Goal: Transaction & Acquisition: Purchase product/service

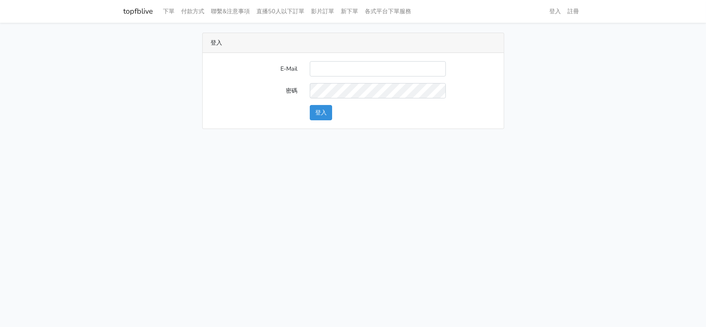
type input "a0936791433@gmail.com"
click at [324, 113] on button "登入" at bounding box center [321, 112] width 22 height 15
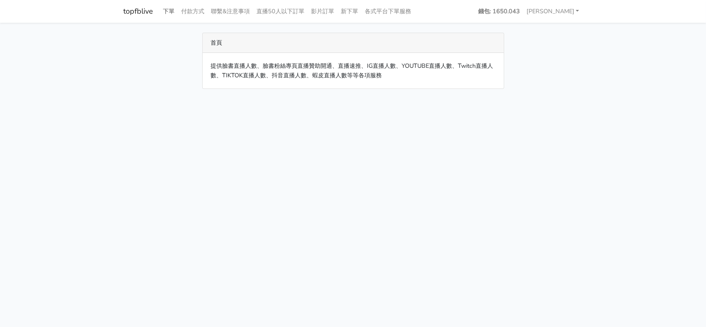
click at [169, 12] on link "下單" at bounding box center [169, 11] width 18 height 16
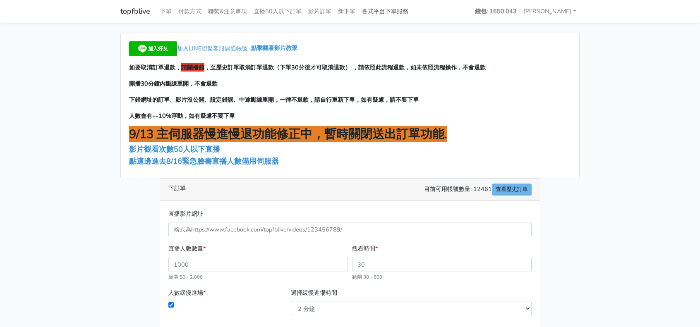
click at [380, 13] on link "各式平台下單服務" at bounding box center [385, 11] width 53 height 16
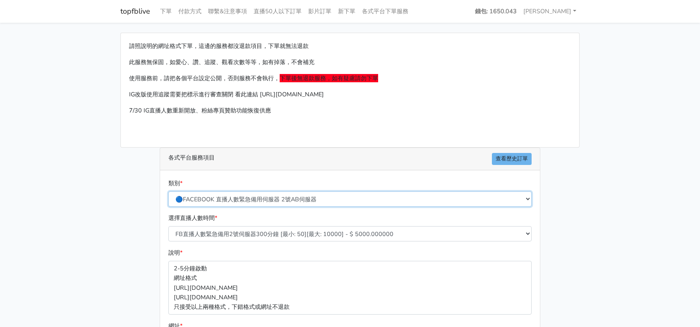
click at [270, 201] on select "🔵FACEBOOK 直播人數緊急備用伺服器 2號AB伺服器 🔵FACEBOOK 網軍專用貼文留言 安全保密 🔵9/30 FACEBOOK 直播人數緩慢進場緩慢…" at bounding box center [349, 199] width 363 height 15
click at [642, 118] on main "請照說明的網址格式下單，這邊的服務都沒退款項目，下單就無法退款 此服務無保固，如愛心、讚、追蹤、觀看次數等等，如有掉落，不會補充 使用服務前，請把各個平台設定…" at bounding box center [350, 246] width 700 height 446
click at [333, 10] on link "影片訂單" at bounding box center [320, 11] width 30 height 16
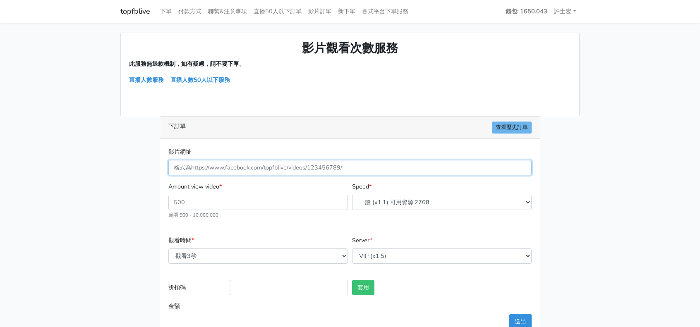
click at [328, 170] on input "影片網址" at bounding box center [349, 167] width 363 height 15
click at [318, 10] on link "影片訂單" at bounding box center [320, 11] width 30 height 16
click at [291, 10] on link "直播50人以下訂單" at bounding box center [277, 11] width 55 height 16
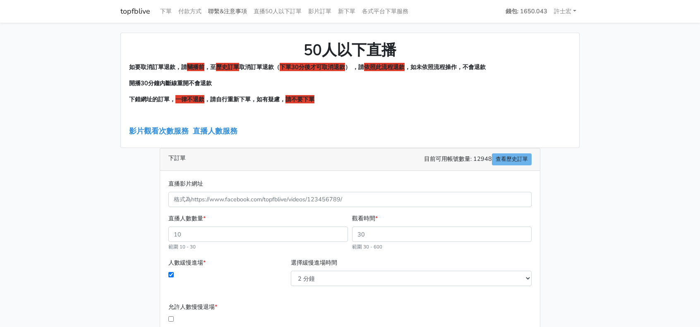
click at [238, 14] on link "聯繫&注意事項" at bounding box center [228, 11] width 46 height 16
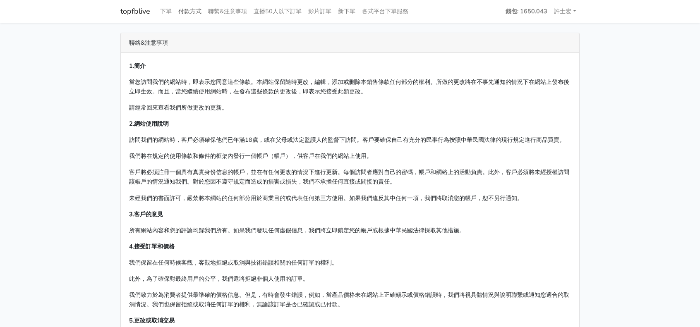
click at [195, 12] on link "付款方式" at bounding box center [190, 11] width 30 height 16
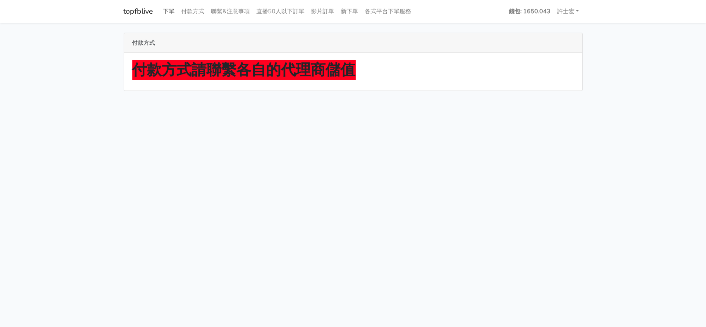
click at [168, 10] on link "下單" at bounding box center [169, 11] width 18 height 16
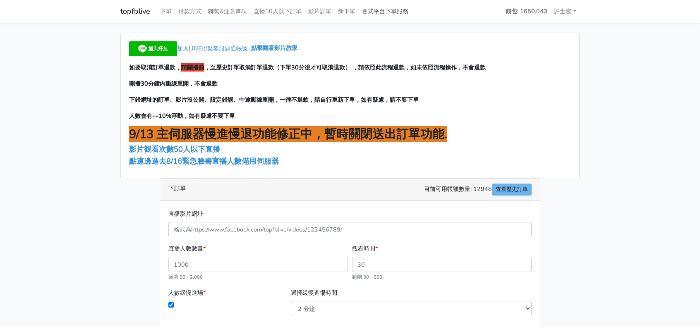
click at [392, 11] on link "各式平台下單服務" at bounding box center [385, 11] width 53 height 16
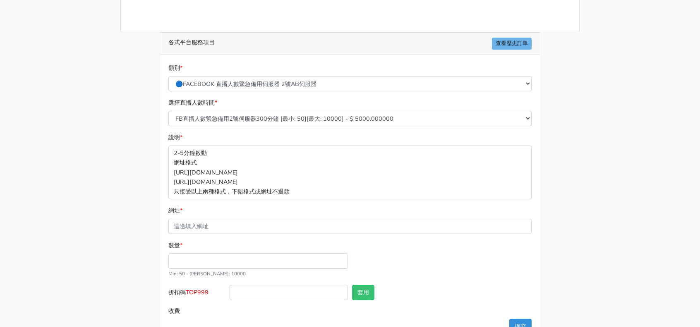
scroll to position [124, 0]
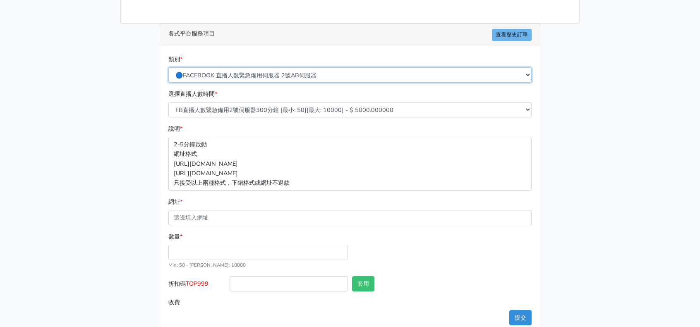
click at [314, 72] on select "🔵FACEBOOK 直播人數緊急備用伺服器 2號AB伺服器 🔵FACEBOOK 網軍專用貼文留言 安全保密 🔵9/30 FACEBOOK 直播人數緩慢進場緩慢…" at bounding box center [349, 74] width 363 height 15
select select "3/26熱門平台服務台灣粉絲IG YT FB TIKTOK"
click at [168, 67] on select "🔵FACEBOOK 直播人數緊急備用伺服器 2號AB伺服器 🔵FACEBOOK 網軍專用貼文留言 安全保密 🔵9/30 FACEBOOK 直播人數緩慢進場緩慢…" at bounding box center [349, 74] width 363 height 15
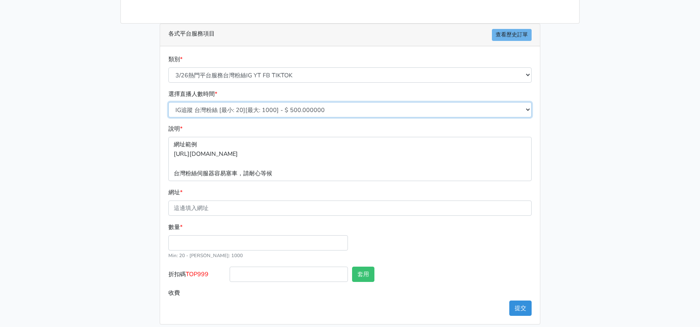
click at [295, 112] on select "IG追蹤 台灣粉絲 [最小: 20][最大: 1000] - $ 500.000000 IG愛心 台灣粉絲 [最小: 20][最大: 1000] - $ 35…" at bounding box center [349, 109] width 363 height 15
select select "647"
click at [168, 102] on select "IG追蹤 台灣粉絲 [最小: 20][最大: 1000] - $ 500.000000 IG愛心 台灣粉絲 [最小: 20][最大: 1000] - $ 35…" at bounding box center [349, 109] width 363 height 15
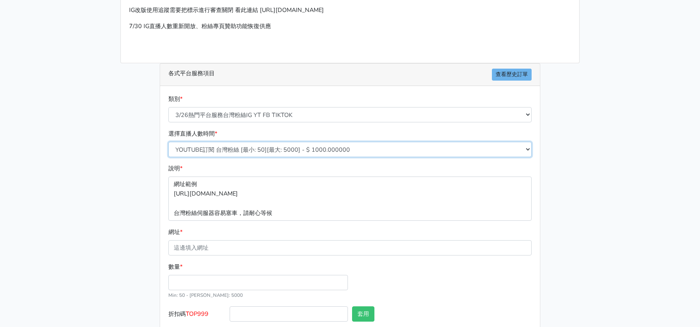
scroll to position [0, 0]
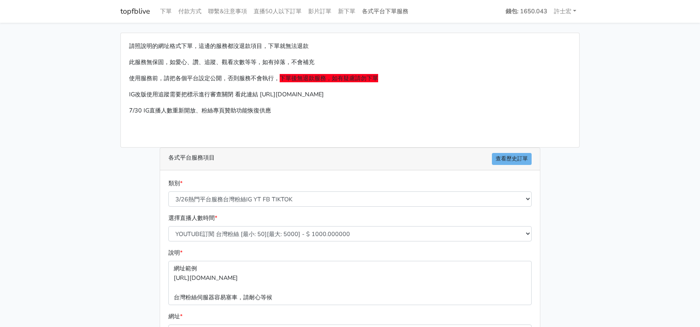
click at [387, 11] on link "各式平台下單服務" at bounding box center [385, 11] width 53 height 16
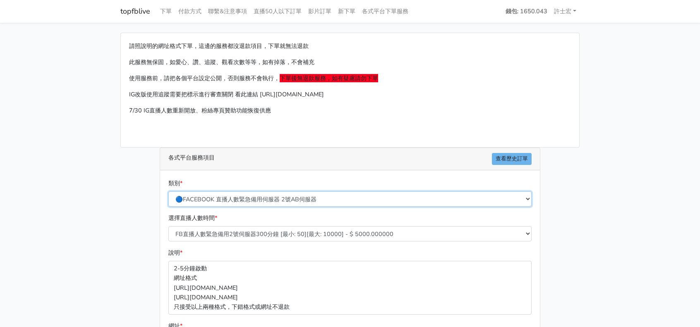
click at [362, 197] on select "🔵FACEBOOK 直播人數緊急備用伺服器 2號AB伺服器 🔵FACEBOOK 網軍專用貼文留言 安全保密 🔵9/30 FACEBOOK 直播人數緩慢進場緩慢…" at bounding box center [349, 199] width 363 height 15
click at [168, 192] on select "🔵FACEBOOK 直播人數緊急備用伺服器 2號AB伺服器 🔵FACEBOOK 網軍專用貼文留言 安全保密 🔵9/30 FACEBOOK 直播人數緩慢進場緩慢…" at bounding box center [349, 199] width 363 height 15
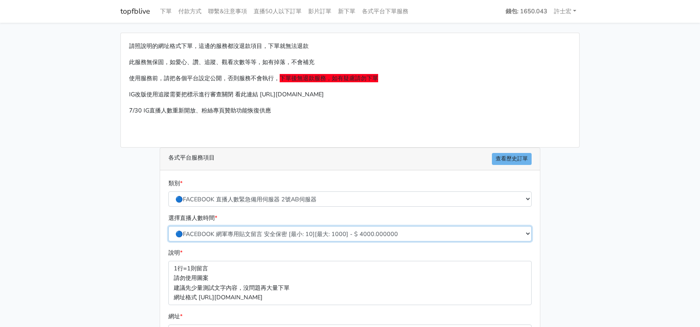
click at [343, 235] on select "🔵FACEBOOK 網軍專用貼文留言 安全保密 [最小: 10][最大: 1000] - $ 4000.000000" at bounding box center [349, 233] width 363 height 15
click at [505, 232] on select "🔵FACEBOOK 網軍專用貼文留言 安全保密 [最小: 10][最大: 1000] - $ 4000.000000" at bounding box center [349, 233] width 363 height 15
click at [508, 232] on select "🔵FACEBOOK 網軍專用貼文留言 安全保密 [最小: 10][最大: 1000] - $ 4000.000000" at bounding box center [349, 233] width 363 height 15
click at [379, 206] on div "類別 * 🔵FACEBOOK 直播人數緊急備用伺服器 2號AB伺服器 🔵FACEBOOK 網軍專用貼文留言 安全保密 🔵9/30 FACEBOOK 直播人數緩…" at bounding box center [349, 196] width 367 height 35
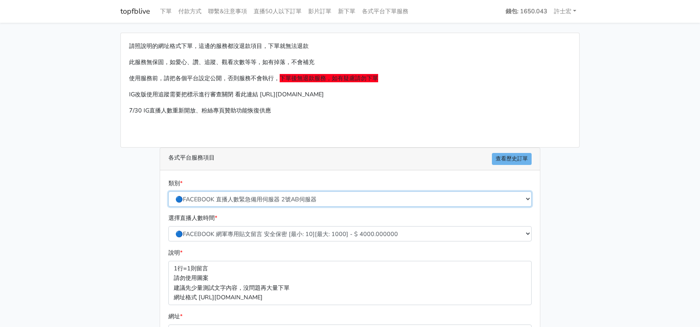
click at [379, 202] on select "🔵FACEBOOK 直播人數緊急備用伺服器 2號AB伺服器 🔵FACEBOOK 網軍專用貼文留言 安全保密 🔵9/30 FACEBOOK 直播人數緩慢進場緩慢…" at bounding box center [349, 199] width 363 height 15
select select "🔴7/14 YOUTUBE 直播人數 NEW伺服器"
click at [168, 192] on select "🔵FACEBOOK 直播人數緊急備用伺服器 2號AB伺服器 🔵FACEBOOK 網軍專用貼文留言 安全保密 🔵9/30 FACEBOOK 直播人數緩慢進場緩慢…" at bounding box center [349, 199] width 363 height 15
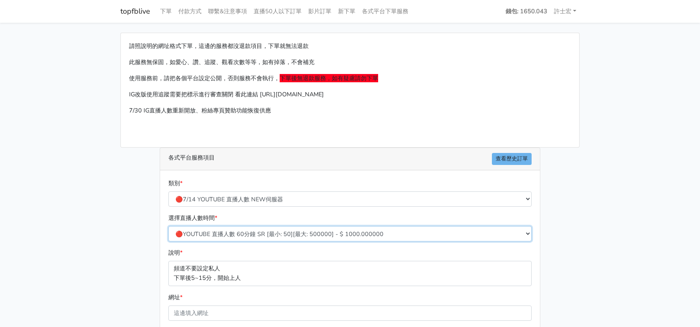
click at [333, 230] on select "🔴YOUTUBE 直播人數 60分鐘 SR [最小: 50][最大: 500000] - $ 1000.000000 🔴YOUTUBE 直播人數 120分鐘 …" at bounding box center [349, 233] width 363 height 15
click at [334, 230] on select "🔴YOUTUBE 直播人數 60分鐘 SR [最小: 50][最大: 500000] - $ 1000.000000 🔴YOUTUBE 直播人數 120分鐘 …" at bounding box center [349, 233] width 363 height 15
click at [383, 11] on link "各式平台下單服務" at bounding box center [385, 11] width 53 height 16
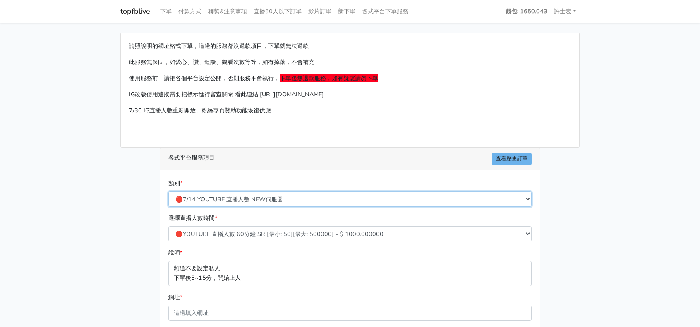
click at [313, 200] on select "🔵FACEBOOK 直播人數緊急備用伺服器 2號AB伺服器 🔵FACEBOOK 網軍專用貼文留言 安全保密 🔵9/30 FACEBOOK 直播人數緩慢進場緩慢…" at bounding box center [349, 199] width 363 height 15
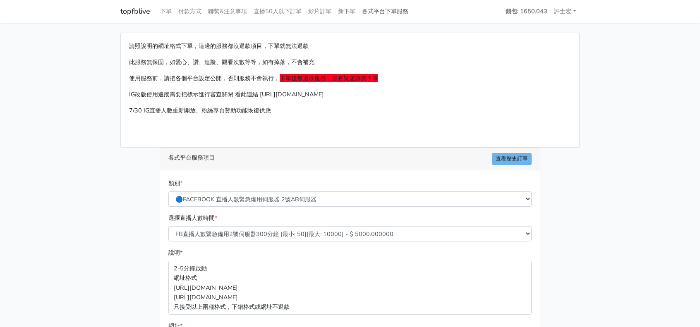
click at [382, 10] on link "各式平台下單服務" at bounding box center [385, 11] width 53 height 16
click at [426, 197] on select "🔵FACEBOOK 直播人數緊急備用伺服器 2號AB伺服器 🔵FACEBOOK 網軍專用貼文留言 安全保密 🔵9/30 FACEBOOK 直播人數緩慢進場緩慢…" at bounding box center [349, 199] width 363 height 15
select select "🔴YOUTUBE訂閱、影片觀看次數、影片短視頻愛心"
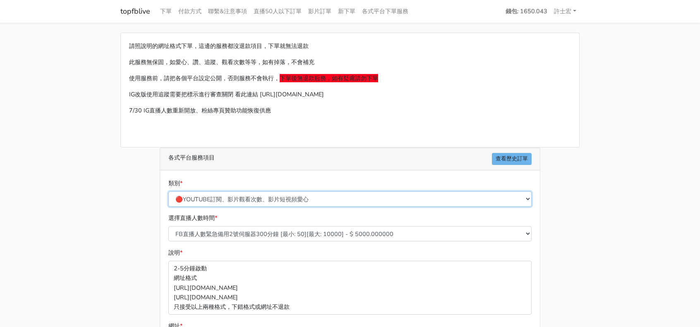
click at [168, 192] on select "🔵FACEBOOK 直播人數緊急備用伺服器 2號AB伺服器 🔵FACEBOOK 網軍專用貼文留言 安全保密 🔵9/30 FACEBOOK 直播人數緩慢進場緩慢…" at bounding box center [349, 199] width 363 height 15
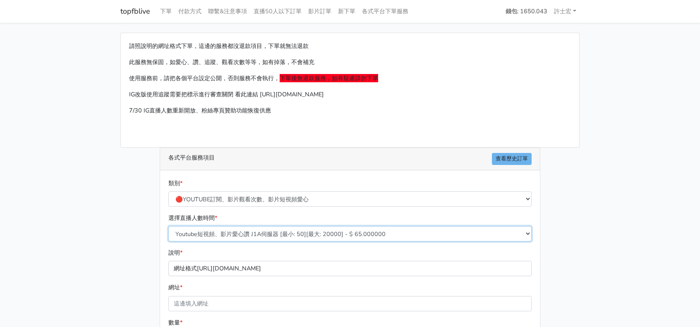
click at [330, 233] on select "Youtube短視頻、影片愛心讚 J1A伺服器 [最小: 50][最大: 20000] - $ 65.000000 Youtube短視頻觀看次數 SG伺服器 …" at bounding box center [349, 233] width 363 height 15
select select "443"
click at [168, 226] on select "Youtube短視頻、影片愛心讚 J1A伺服器 [最小: 50][最大: 20000] - $ 65.000000 Youtube短視頻觀看次數 SG伺服器 …" at bounding box center [349, 233] width 363 height 15
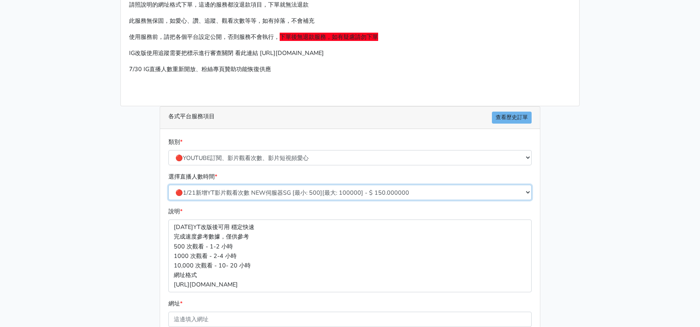
scroll to position [83, 0]
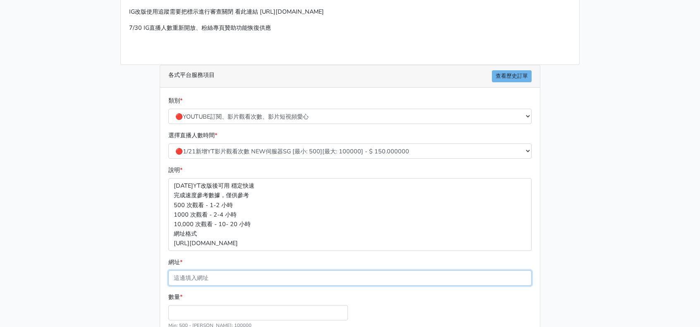
click at [206, 278] on input "網址 *" at bounding box center [349, 278] width 363 height 15
paste input "https://youtu.be/-dbBa9y_c2o"
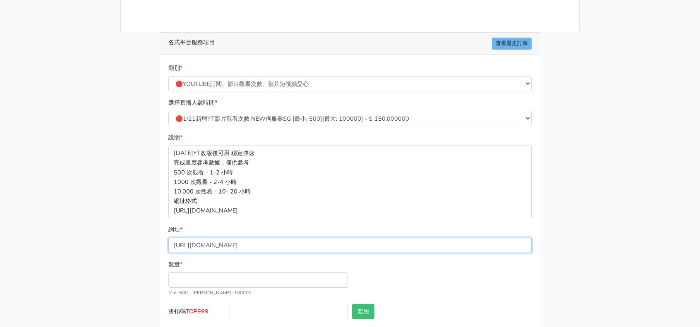
scroll to position [124, 0]
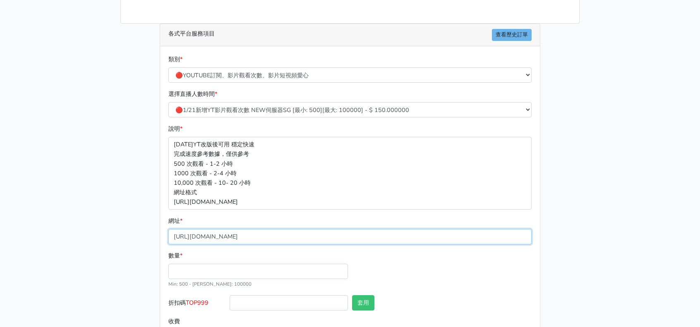
type input "https://youtu.be/-dbBa9y_c2o"
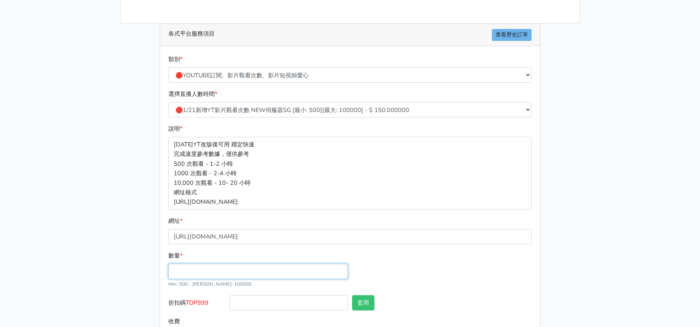
click at [214, 270] on input "數量 *" at bounding box center [258, 271] width 180 height 15
type input "1000"
type input "150.000"
click at [420, 257] on div "數量 * 1000 Min: 500 - Max: 100000" at bounding box center [349, 273] width 367 height 44
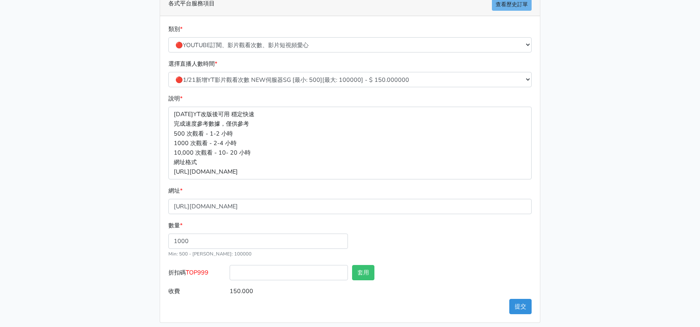
scroll to position [159, 0]
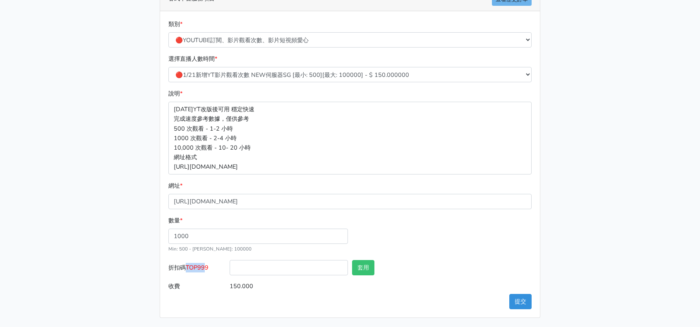
drag, startPoint x: 187, startPoint y: 267, endPoint x: 208, endPoint y: 268, distance: 21.1
click at [208, 268] on label "折扣碼 TOP999" at bounding box center [196, 269] width 61 height 19
click at [189, 268] on span "TOP999" at bounding box center [197, 268] width 23 height 8
click at [230, 268] on input "折扣碼 TOP999" at bounding box center [289, 267] width 118 height 15
drag, startPoint x: 209, startPoint y: 269, endPoint x: 189, endPoint y: 269, distance: 19.9
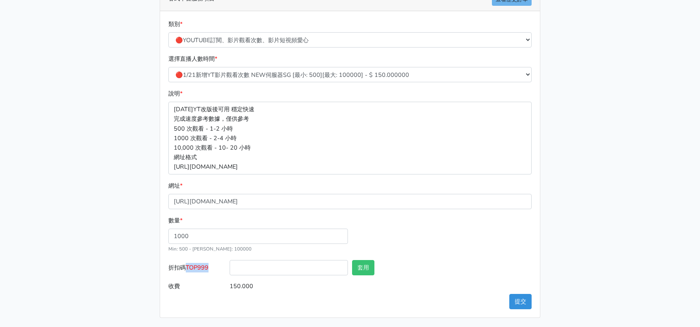
click at [189, 269] on span "TOP999" at bounding box center [197, 268] width 23 height 8
copy span "TOP999"
click at [250, 269] on input "折扣碼 TOP999" at bounding box center [289, 267] width 118 height 15
paste input "TOP999"
type input "TOP999"
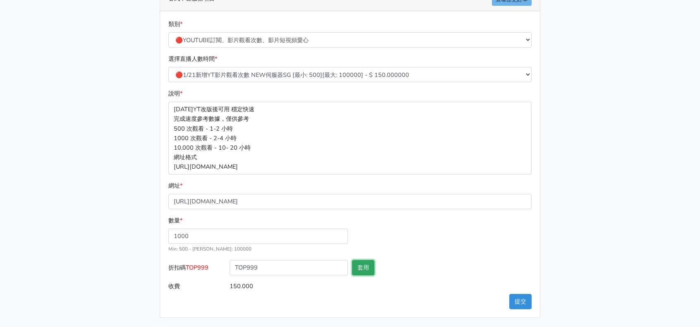
click at [370, 267] on button "套用" at bounding box center [363, 267] width 22 height 15
type input "套用失敗"
click at [521, 297] on button "提交" at bounding box center [520, 301] width 22 height 15
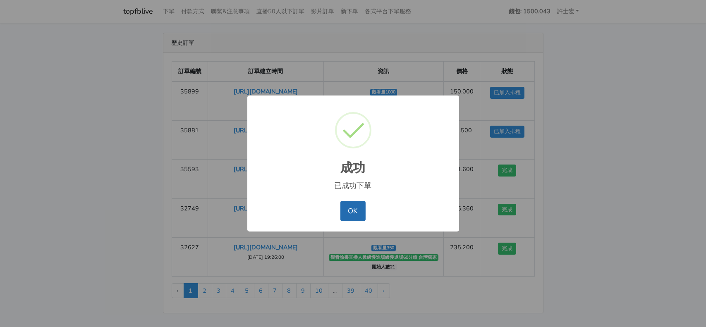
click at [359, 208] on button "OK" at bounding box center [353, 211] width 25 height 20
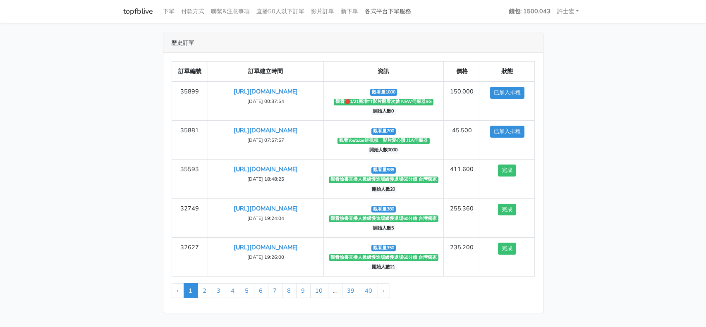
click at [405, 14] on link "各式平台下單服務" at bounding box center [388, 11] width 53 height 16
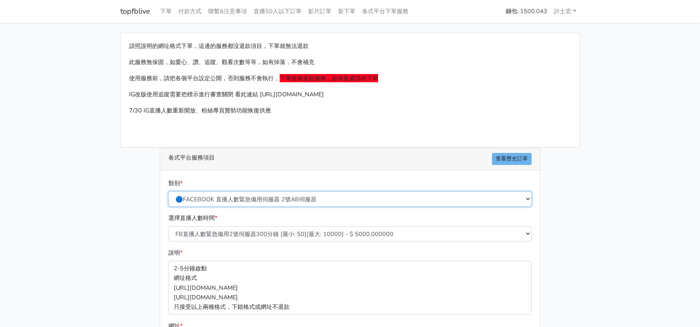
click at [324, 196] on select "🔵FACEBOOK 直播人數緊急備用伺服器 2號AB伺服器 🔵FACEBOOK 網軍專用貼文留言 安全保密 🔵9/30 FACEBOOK 直播人數緩慢進場緩慢…" at bounding box center [349, 199] width 363 height 15
select select "🔴YOUTUBE訂閱、影片觀看次數、影片短視頻愛心"
click at [168, 192] on select "🔵FACEBOOK 直播人數緊急備用伺服器 2號AB伺服器 🔵FACEBOOK 網軍專用貼文留言 安全保密 🔵9/30 FACEBOOK 直播人數緩慢進場緩慢…" at bounding box center [349, 199] width 363 height 15
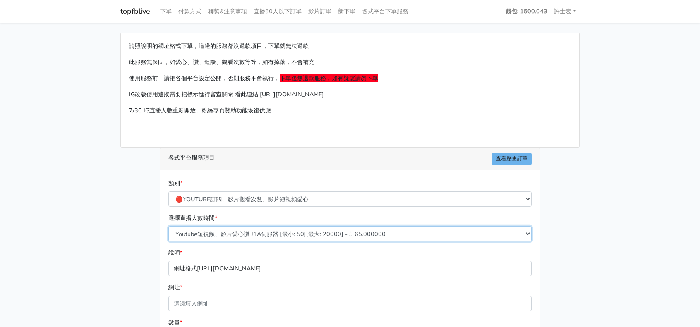
click at [291, 234] on select "Youtube短視頻、影片愛心讚 J1A伺服器 [最小: 50][最大: 20000] - $ 65.000000 Youtube短視頻觀看次數 SG伺服器 …" at bounding box center [349, 233] width 363 height 15
click at [491, 97] on p "IG改版使用追蹤需要把標示進行審查關閉 看此連結 [URL][DOMAIN_NAME]" at bounding box center [350, 95] width 442 height 10
click at [400, 12] on link "各式平台下單服務" at bounding box center [385, 11] width 53 height 16
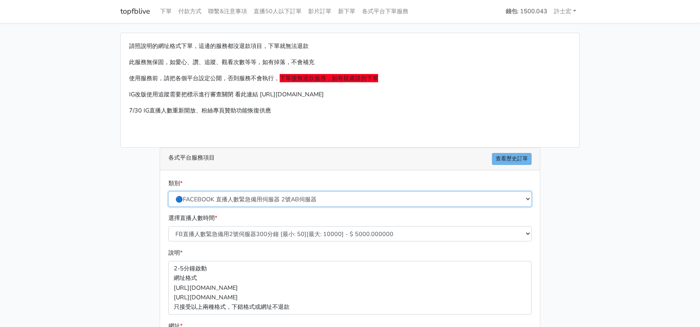
click at [357, 197] on select "🔵FACEBOOK 直播人數緊急備用伺服器 2號AB伺服器 🔵FACEBOOK 網軍專用貼文留言 安全保密 🔵9/30 FACEBOOK 直播人數緩慢進場緩慢…" at bounding box center [349, 199] width 363 height 15
select select "3/26熱門平台服務台灣粉絲IG YT FB TIKTOK"
click at [168, 192] on select "🔵FACEBOOK 直播人數緊急備用伺服器 2號AB伺服器 🔵FACEBOOK 網軍專用貼文留言 安全保密 🔵9/30 FACEBOOK 直播人數緩慢進場緩慢…" at bounding box center [349, 199] width 363 height 15
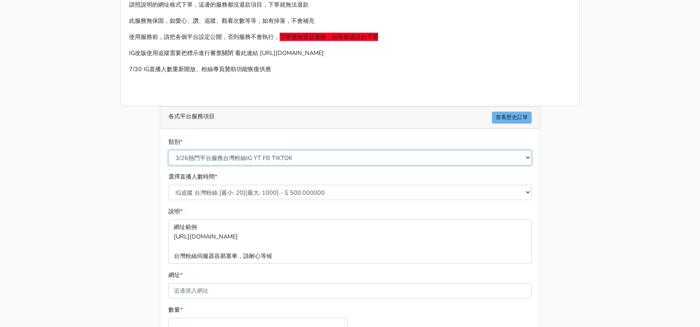
scroll to position [83, 0]
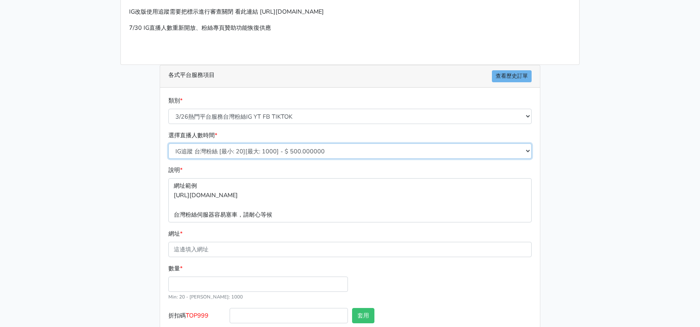
click at [314, 152] on select "IG追蹤 台灣粉絲 [最小: 20][最大: 1000] - $ 500.000000 IG愛心 台灣粉絲 [最小: 20][最大: 1000] - $ 35…" at bounding box center [349, 151] width 363 height 15
select select "647"
click at [168, 144] on select "IG追蹤 台灣粉絲 [最小: 20][最大: 1000] - $ 500.000000 IG愛心 台灣粉絲 [最小: 20][最大: 1000] - $ 35…" at bounding box center [349, 151] width 363 height 15
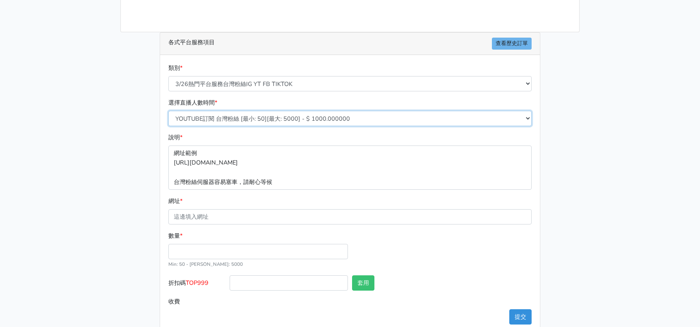
scroll to position [124, 0]
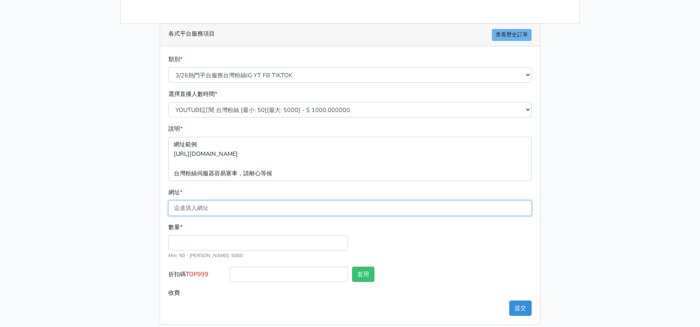
click at [246, 210] on input "網址 *" at bounding box center [349, 208] width 363 height 15
click at [201, 207] on input "網址 *" at bounding box center [349, 208] width 363 height 15
paste input "[URL][DOMAIN_NAME]"
type input "[URL][DOMAIN_NAME]"
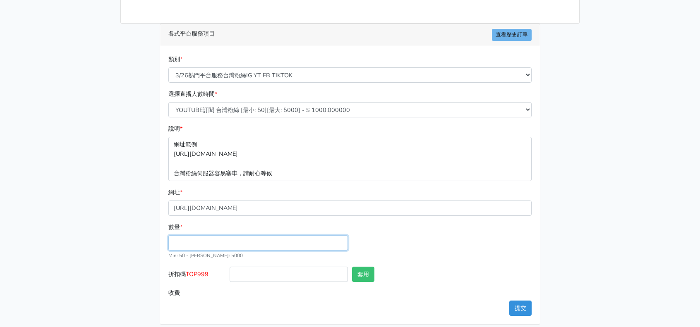
click at [210, 240] on input "數量 *" at bounding box center [258, 242] width 180 height 15
type input "1900"
type input "1900.000"
click at [395, 237] on div "數量 * 1900 Min: 50 - Max: 5000" at bounding box center [349, 245] width 367 height 44
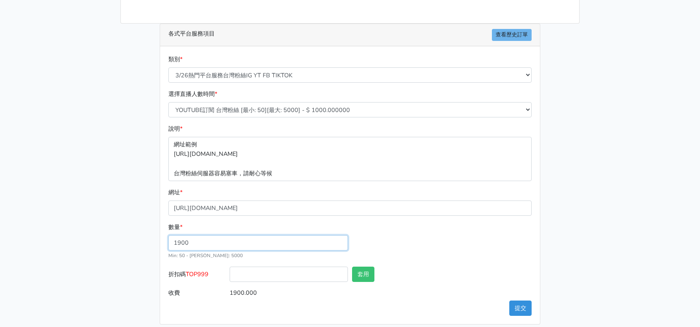
drag, startPoint x: 195, startPoint y: 238, endPoint x: 145, endPoint y: 238, distance: 50.5
click at [145, 238] on div "請照說明的網址格式下單，這邊的服務都沒退款項目，下單就無法退款 此服務無保固，如愛心、讚、追蹤、觀看次數等等，如有掉落，不會補充 使用服務前，請把各個平台設定…" at bounding box center [350, 117] width 472 height 416
type input "1000"
type input "1000.000"
drag, startPoint x: 189, startPoint y: 274, endPoint x: 209, endPoint y: 275, distance: 20.3
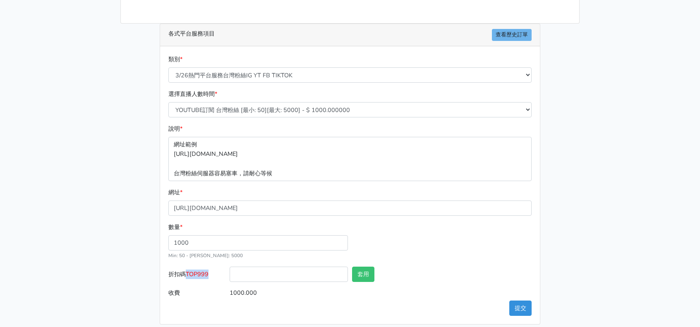
click at [209, 275] on span "TOP999" at bounding box center [197, 274] width 23 height 8
copy span "TOP999"
click at [245, 273] on input "折扣碼 TOP999" at bounding box center [289, 274] width 118 height 15
paste input "TOP999"
type input "TOP999"
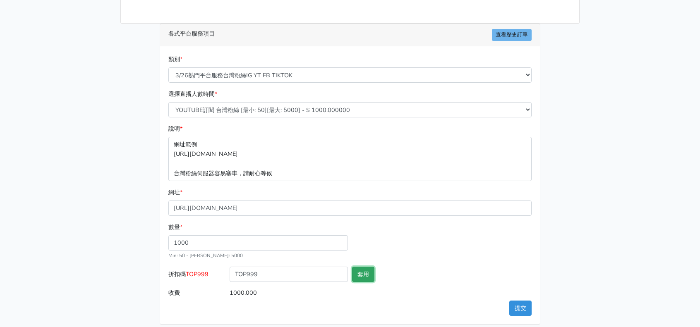
click at [369, 276] on button "套用" at bounding box center [363, 274] width 22 height 15
type input "套用失敗"
click at [518, 306] on button "提交" at bounding box center [520, 308] width 22 height 15
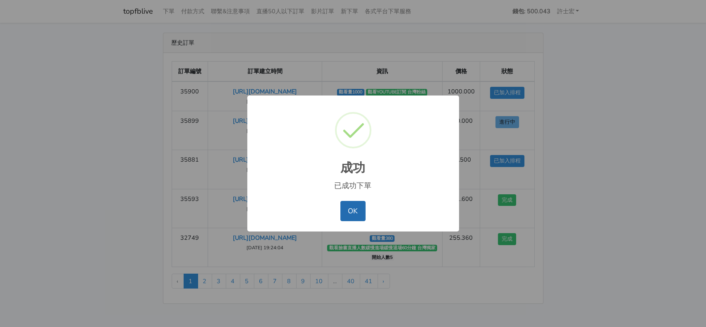
click at [362, 211] on button "OK" at bounding box center [353, 211] width 25 height 20
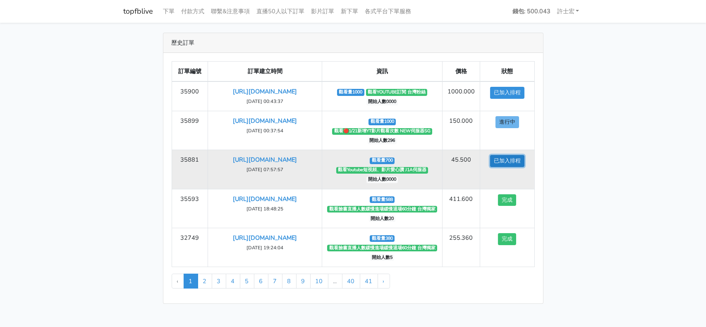
click at [509, 167] on button "已加入排程" at bounding box center [507, 161] width 34 height 12
click at [503, 167] on button "已加入排程" at bounding box center [507, 161] width 34 height 12
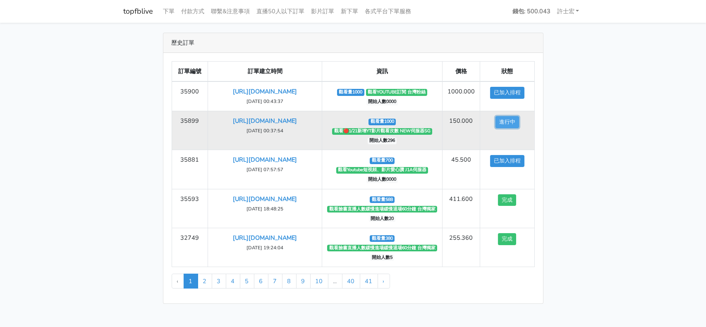
click at [511, 128] on button "進行中" at bounding box center [508, 122] width 24 height 12
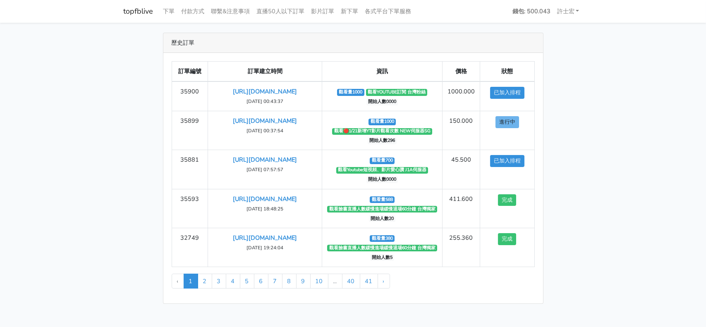
click at [588, 145] on div "歷史訂單 訂單編號 訂單建立時間 資訊 價格 狀態 35900 [URL][DOMAIN_NAME] 觀看量1000 1" at bounding box center [354, 168] width 472 height 271
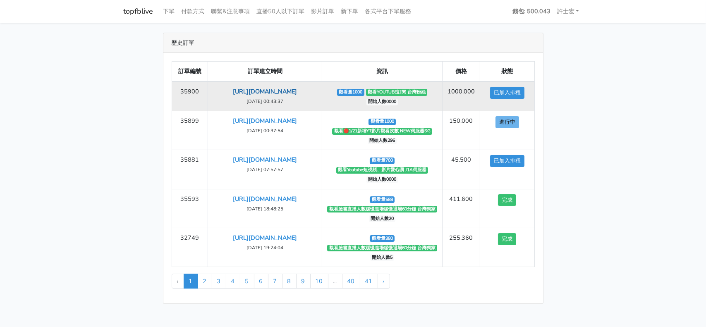
click at [272, 96] on link "[URL][DOMAIN_NAME]" at bounding box center [265, 91] width 64 height 8
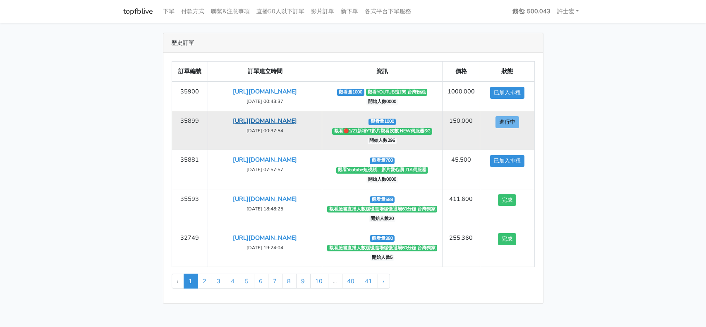
click at [286, 125] on link "[URL][DOMAIN_NAME]" at bounding box center [265, 121] width 64 height 8
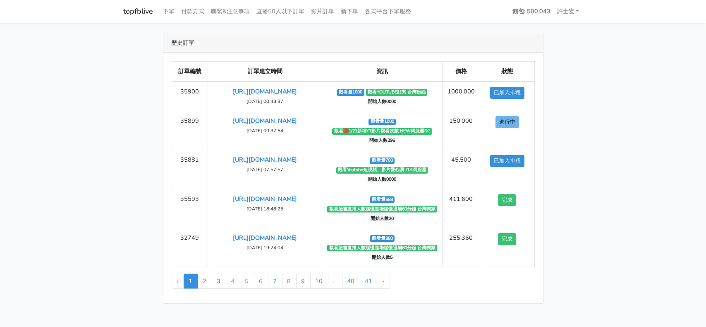
click at [573, 111] on div "歷史訂單 訂單編號 訂單建立時間 資訊 價格 狀態 35900 https://www.youtube.com/@user-Queen588 觀看量1000 1" at bounding box center [354, 168] width 472 height 271
click at [578, 85] on div "歷史訂單 訂單編號 訂單建立時間 資訊 價格 狀態 35900 https://www.youtube.com/@user-Queen588 觀看量1000 1" at bounding box center [354, 168] width 472 height 271
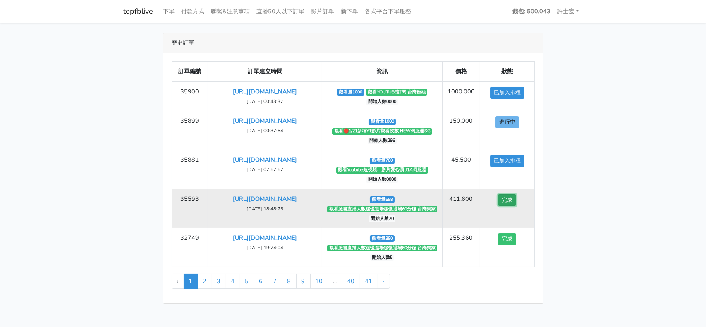
click at [509, 206] on button "完成" at bounding box center [507, 200] width 18 height 12
click at [501, 206] on button "完成" at bounding box center [507, 200] width 18 height 12
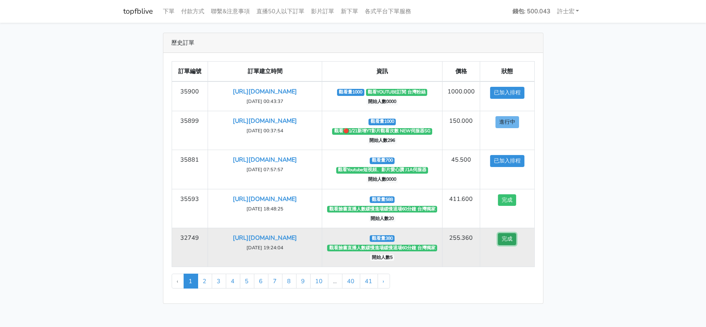
click at [511, 245] on button "完成" at bounding box center [507, 239] width 18 height 12
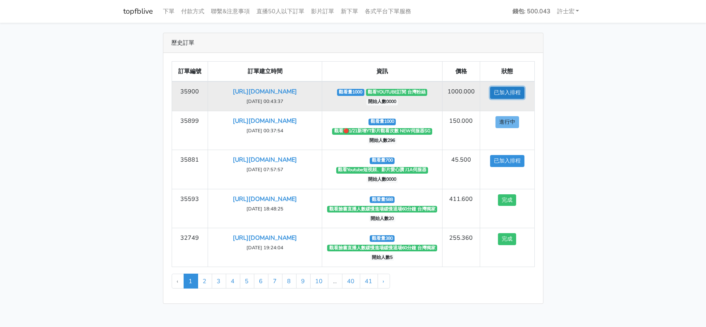
click at [513, 93] on button "已加入排程" at bounding box center [507, 93] width 34 height 12
click at [513, 92] on button "已加入排程" at bounding box center [507, 93] width 34 height 12
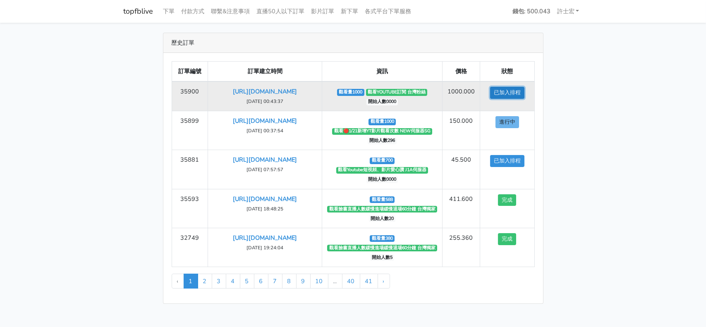
click at [513, 92] on button "已加入排程" at bounding box center [507, 93] width 34 height 12
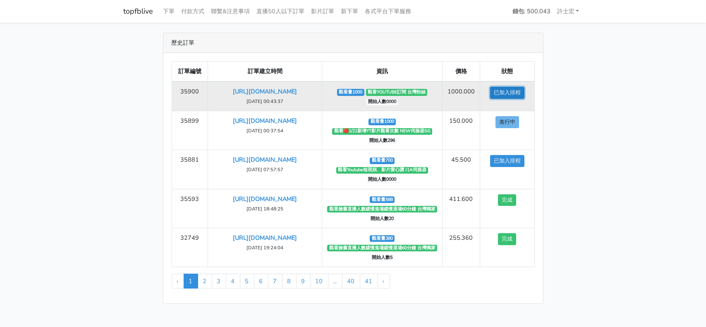
click at [513, 92] on button "已加入排程" at bounding box center [507, 93] width 34 height 12
click at [403, 91] on span "觀看YOUTUBE訂閱 台灣粉絲" at bounding box center [397, 92] width 62 height 7
click at [388, 100] on span "開始人數0000" at bounding box center [383, 102] width 32 height 7
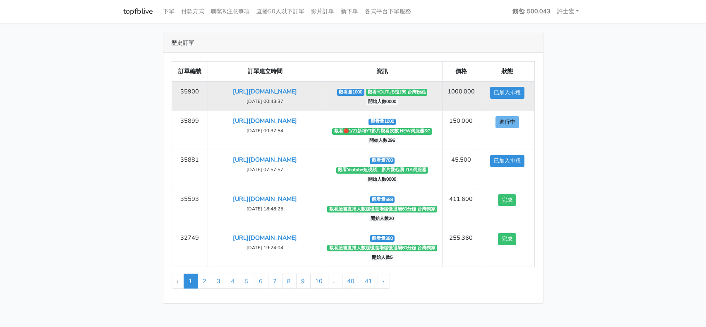
click at [415, 111] on td "觀看量1000 觀看YOUTUBE訂閱 台灣粉絲 開始人數0000" at bounding box center [382, 97] width 120 height 30
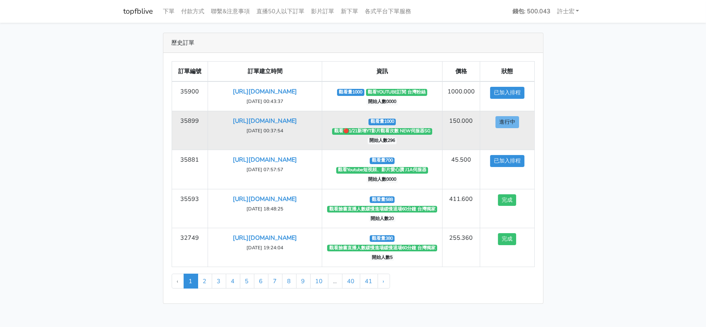
click at [430, 144] on td "觀看量1000 觀看🔴1/21新增YT影片觀看次數 NEW伺服器SG 開始人數296" at bounding box center [382, 130] width 120 height 39
